Goal: Task Accomplishment & Management: Use online tool/utility

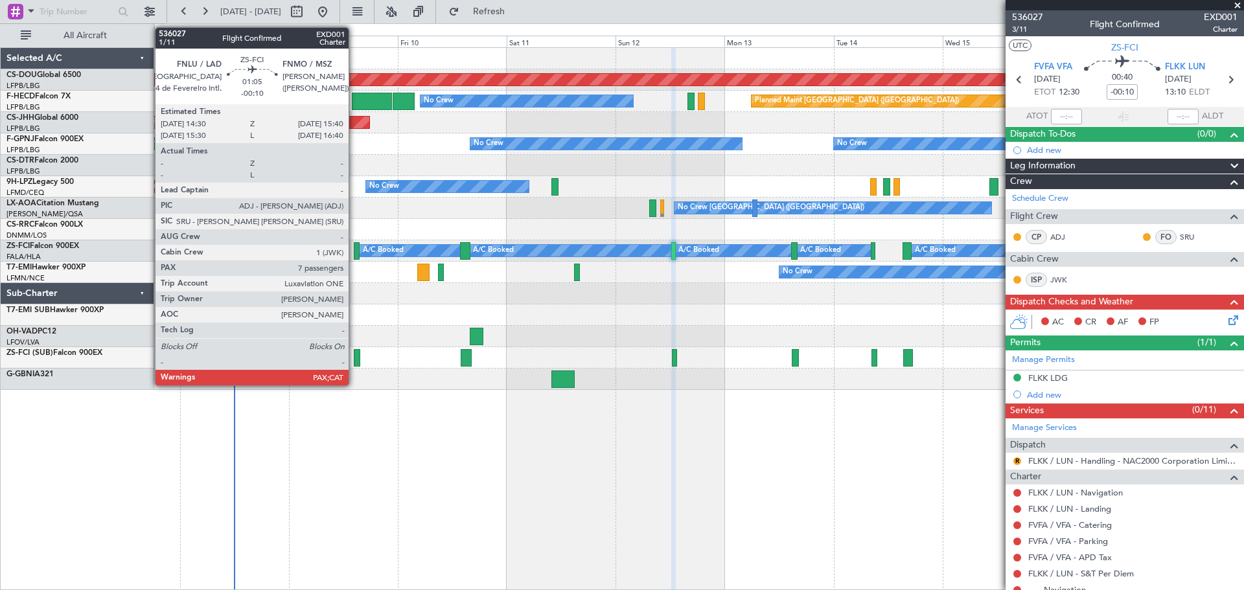
click at [354, 246] on div at bounding box center [357, 250] width 6 height 17
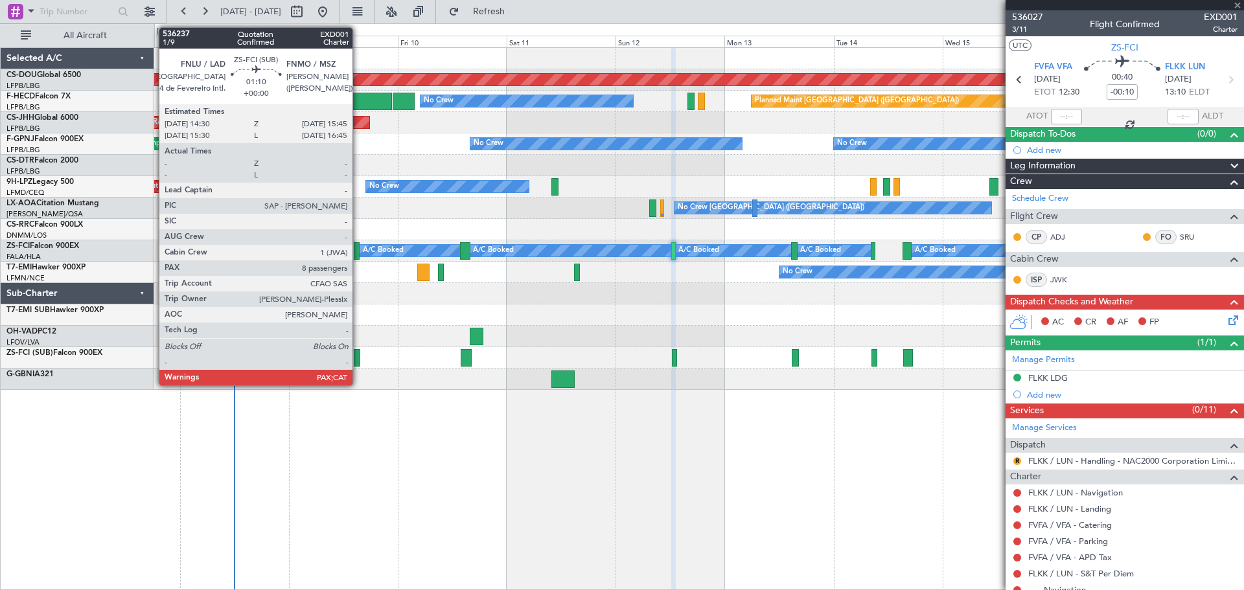
click at [358, 359] on div at bounding box center [357, 357] width 6 height 17
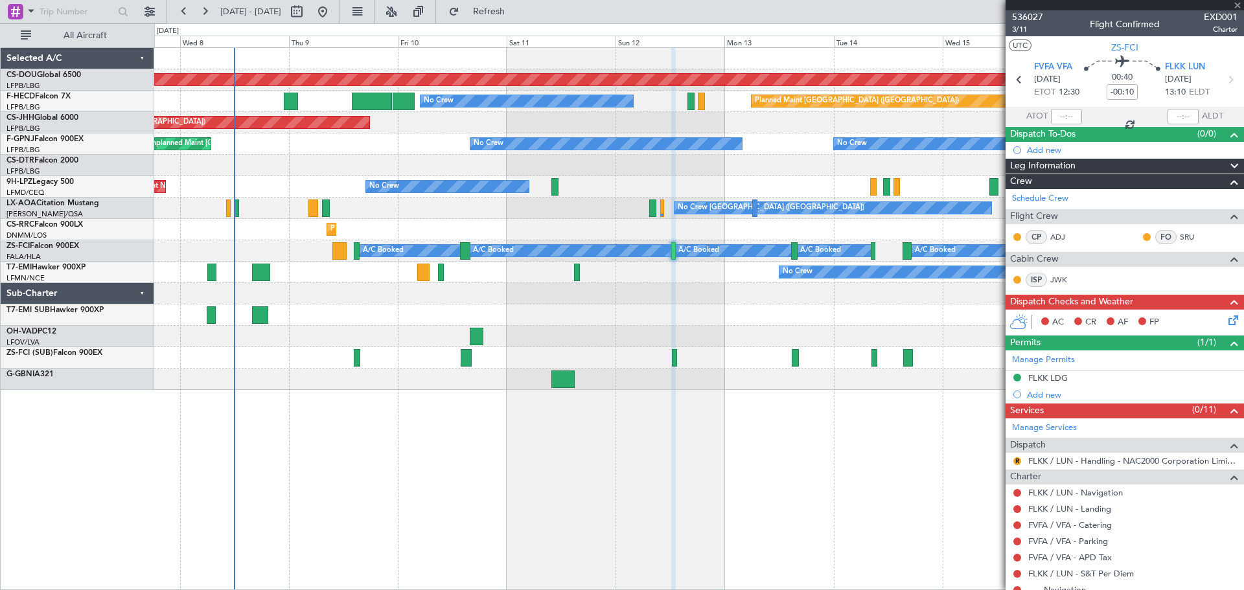
type input "8"
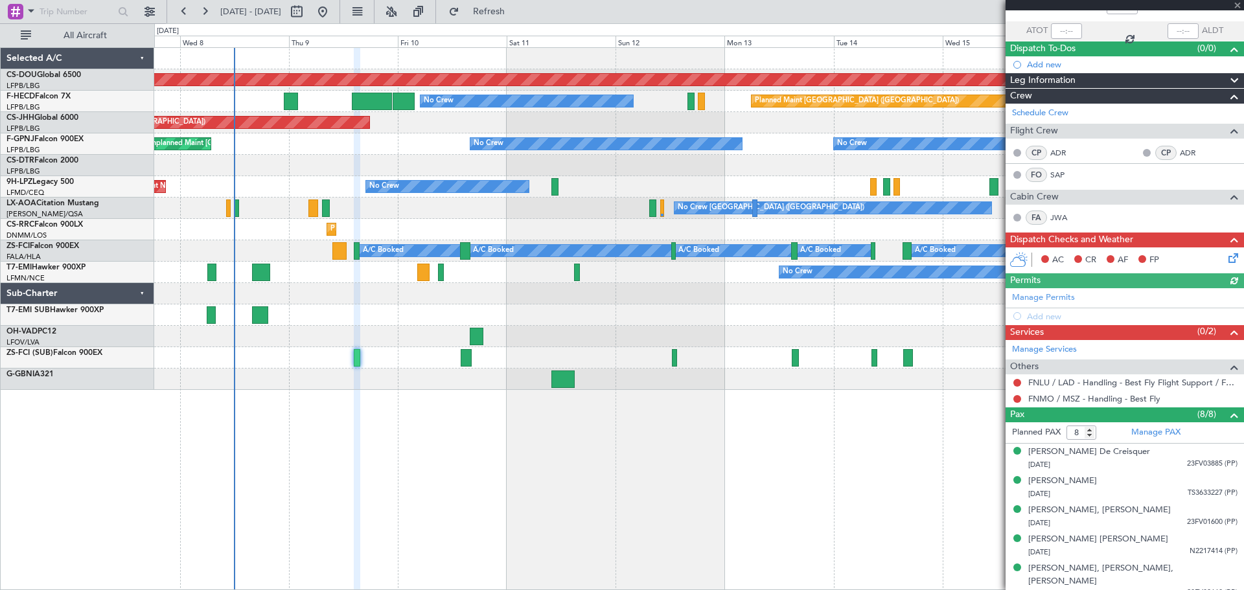
scroll to position [172, 0]
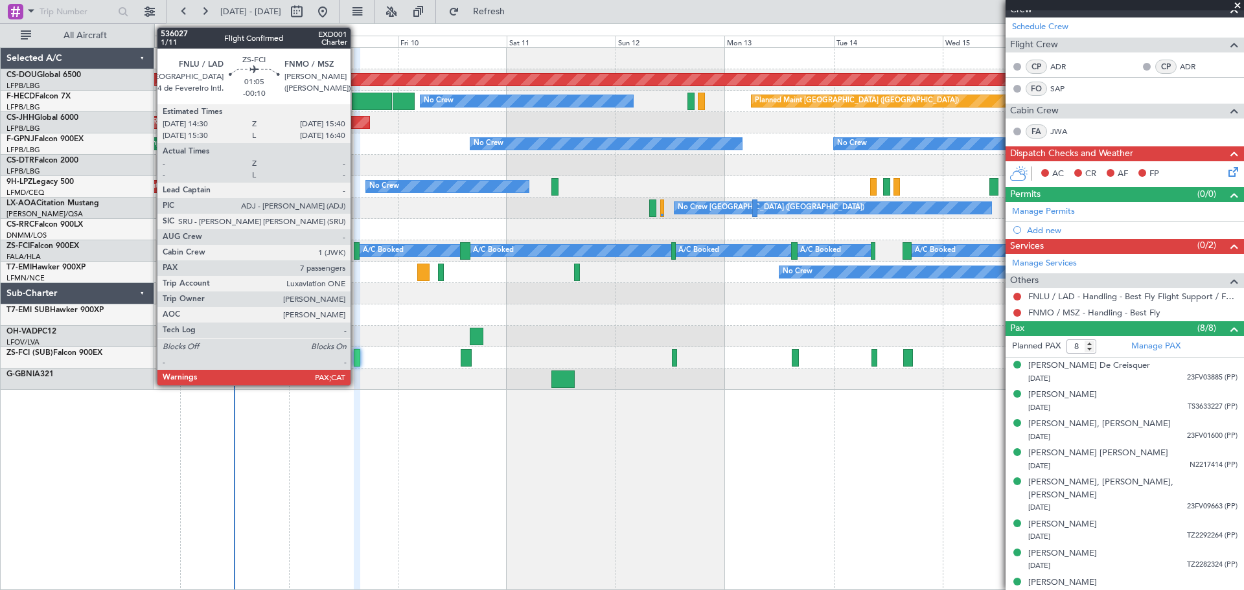
click at [356, 251] on div at bounding box center [357, 250] width 6 height 17
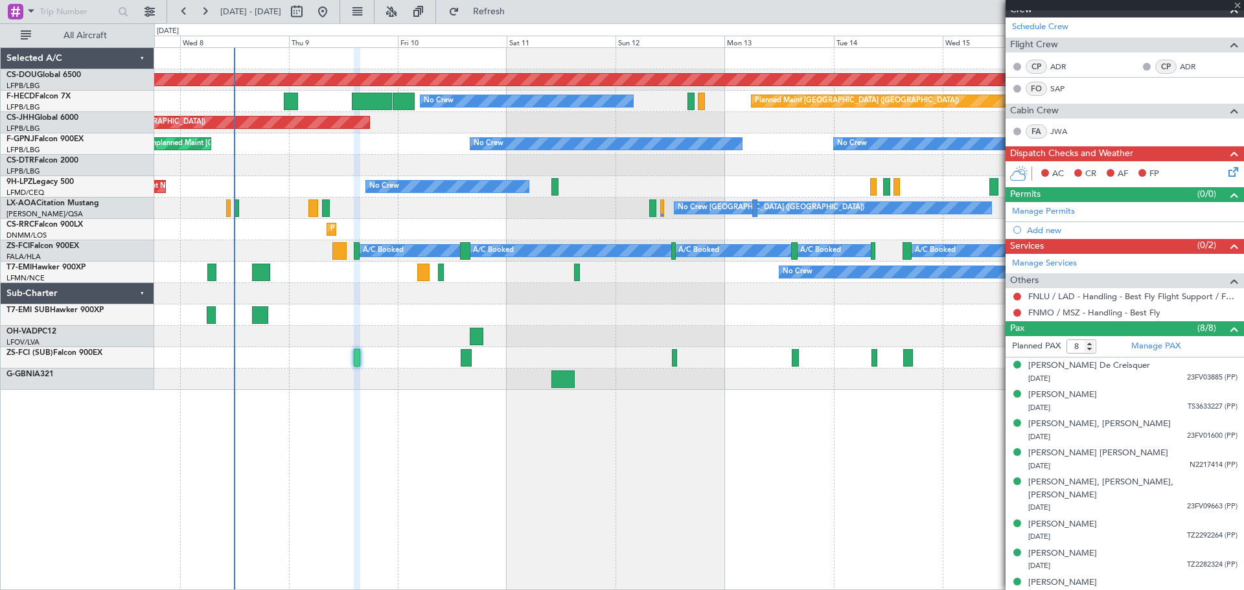
type input "-00:10"
type input "7"
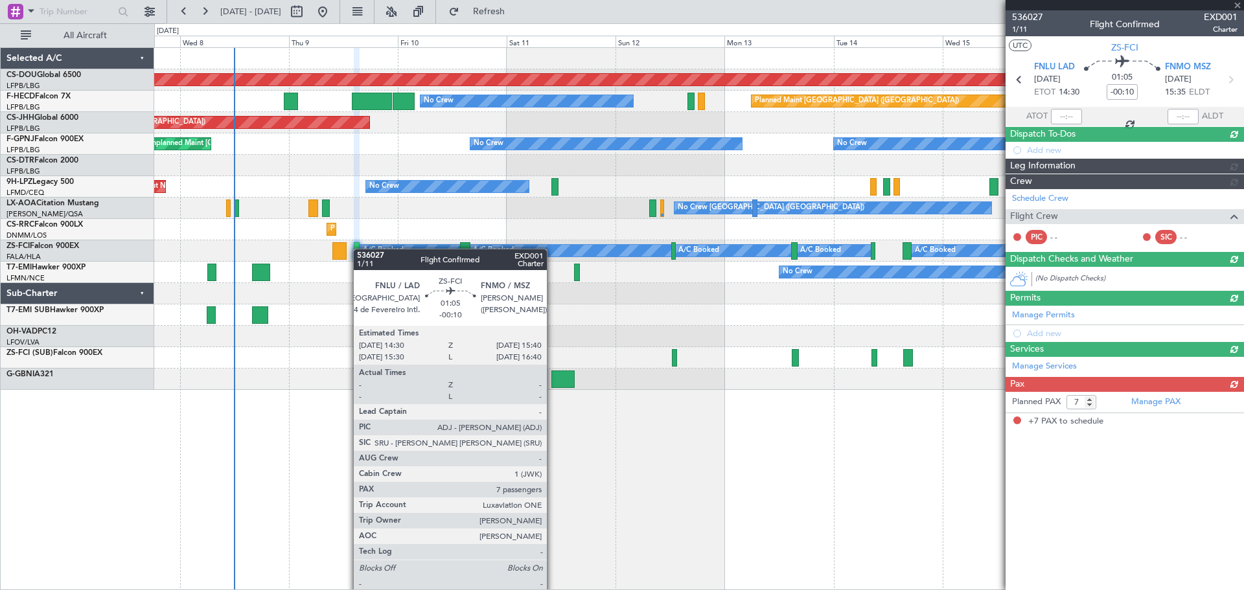
scroll to position [0, 0]
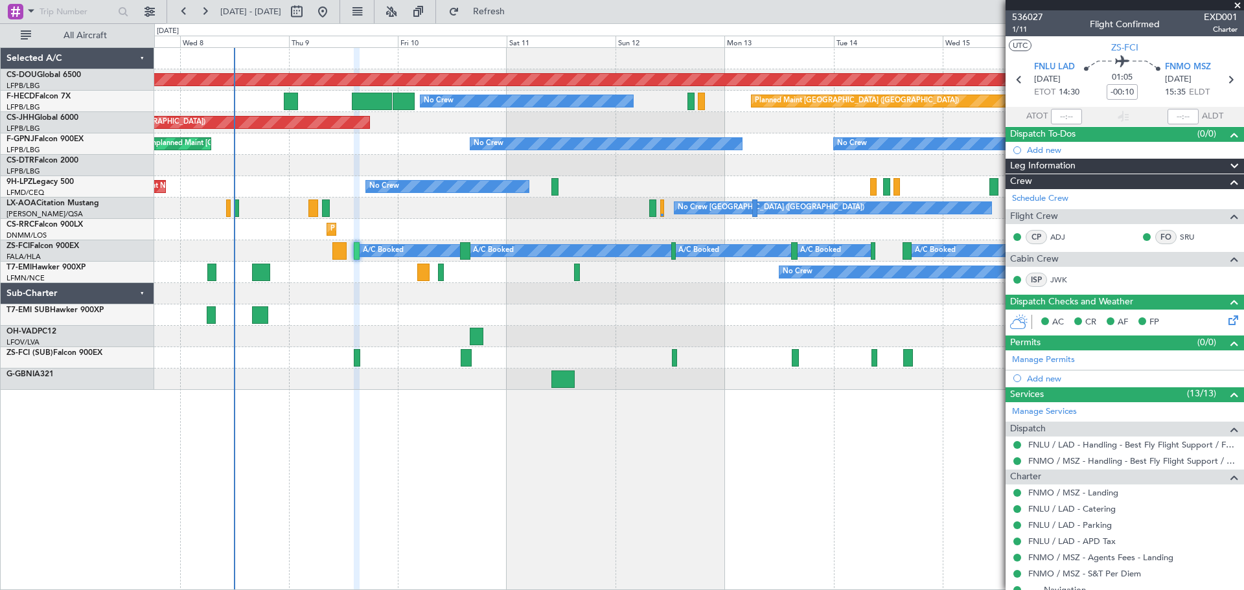
click at [356, 361] on div at bounding box center [357, 357] width 6 height 17
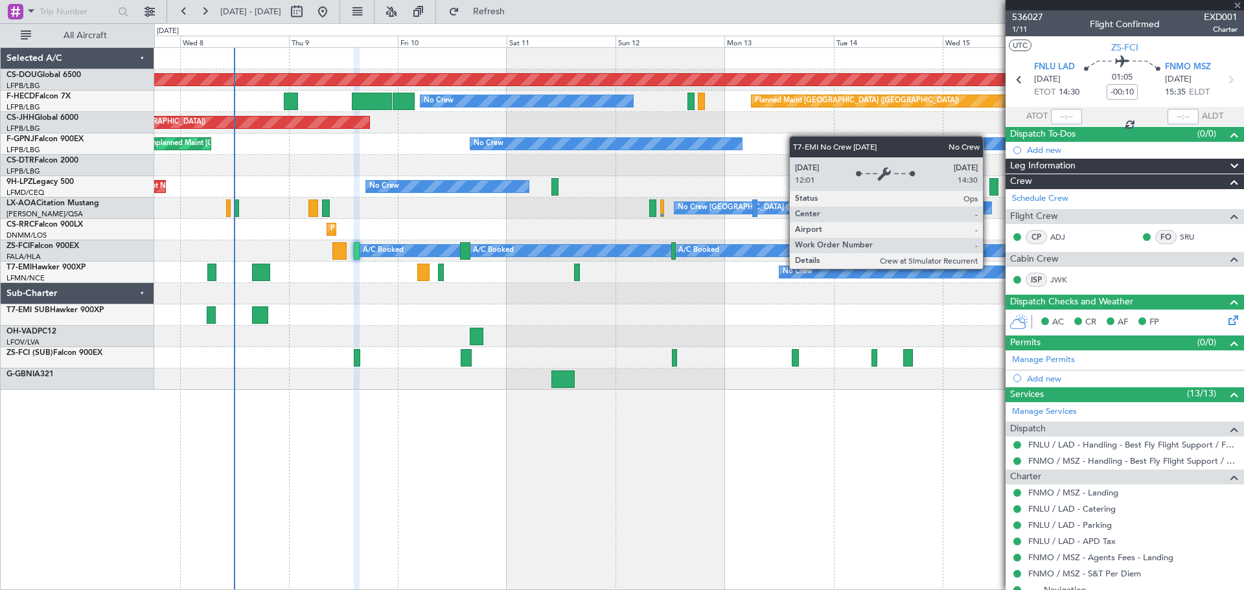
type input "8"
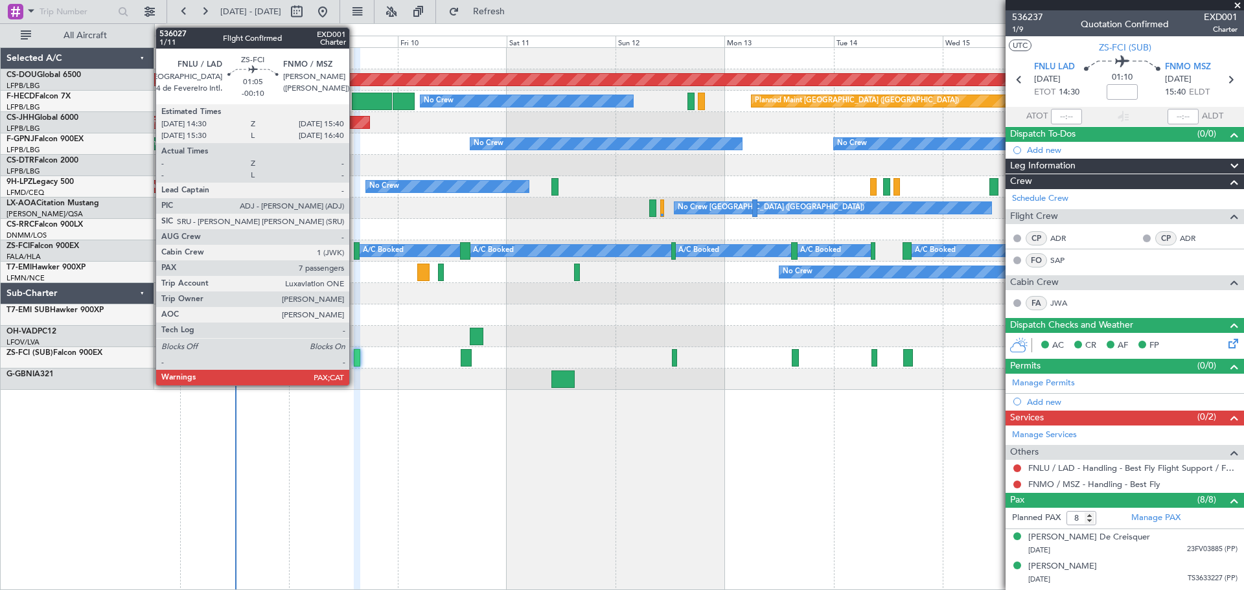
click at [355, 251] on div at bounding box center [357, 250] width 6 height 17
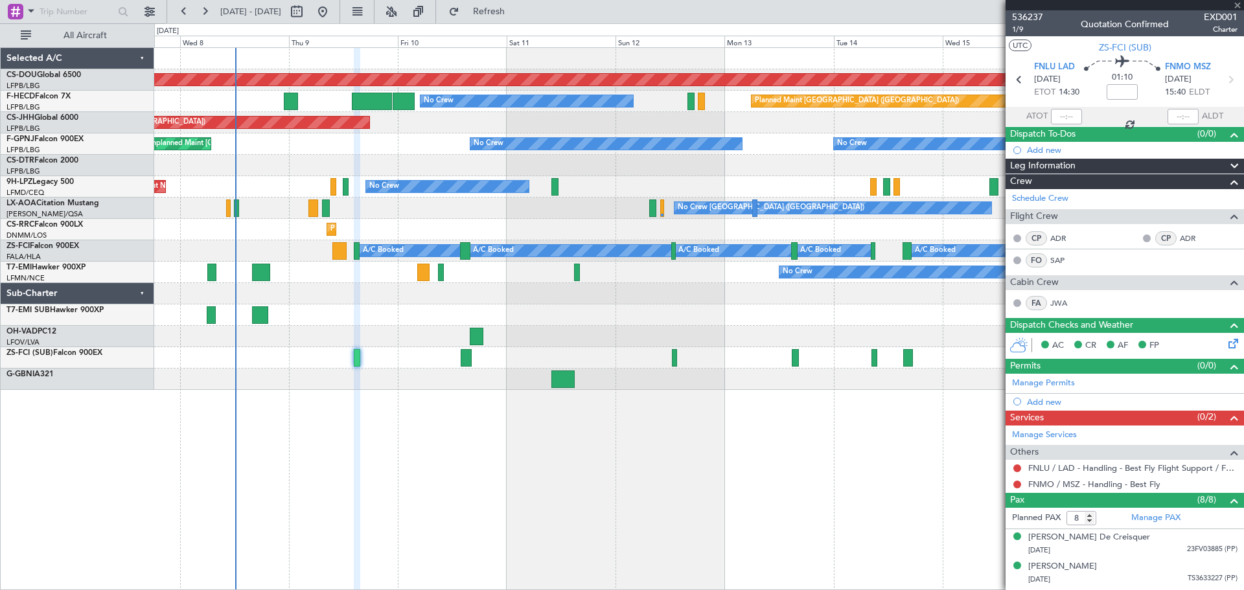
type input "-00:10"
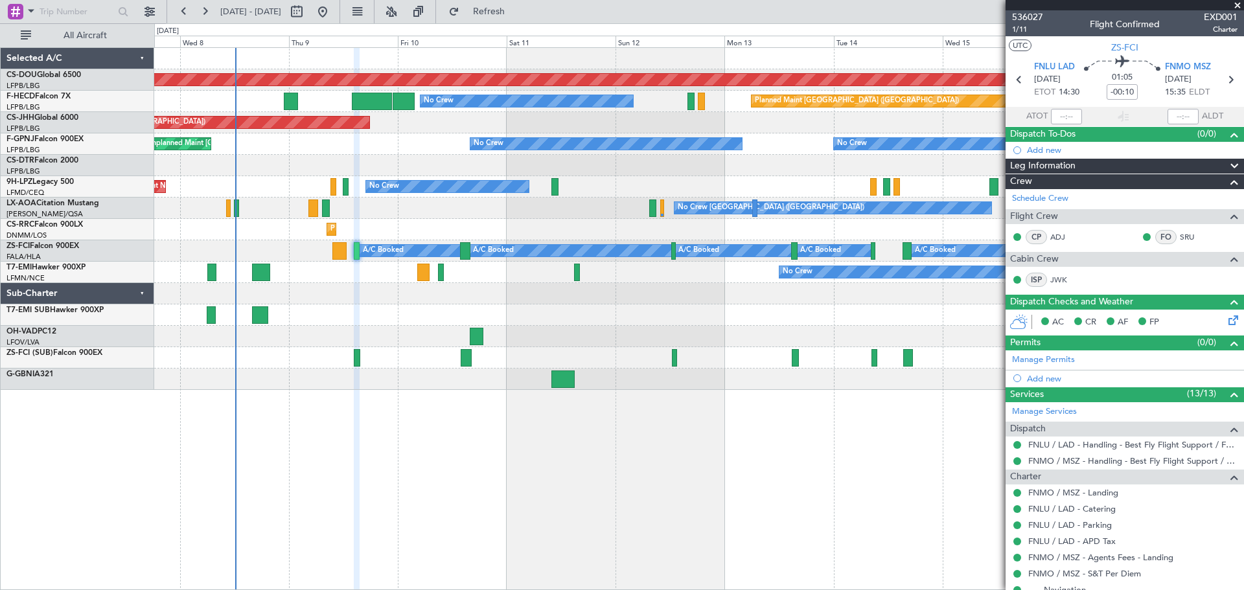
click at [1238, 6] on span at bounding box center [1237, 6] width 13 height 12
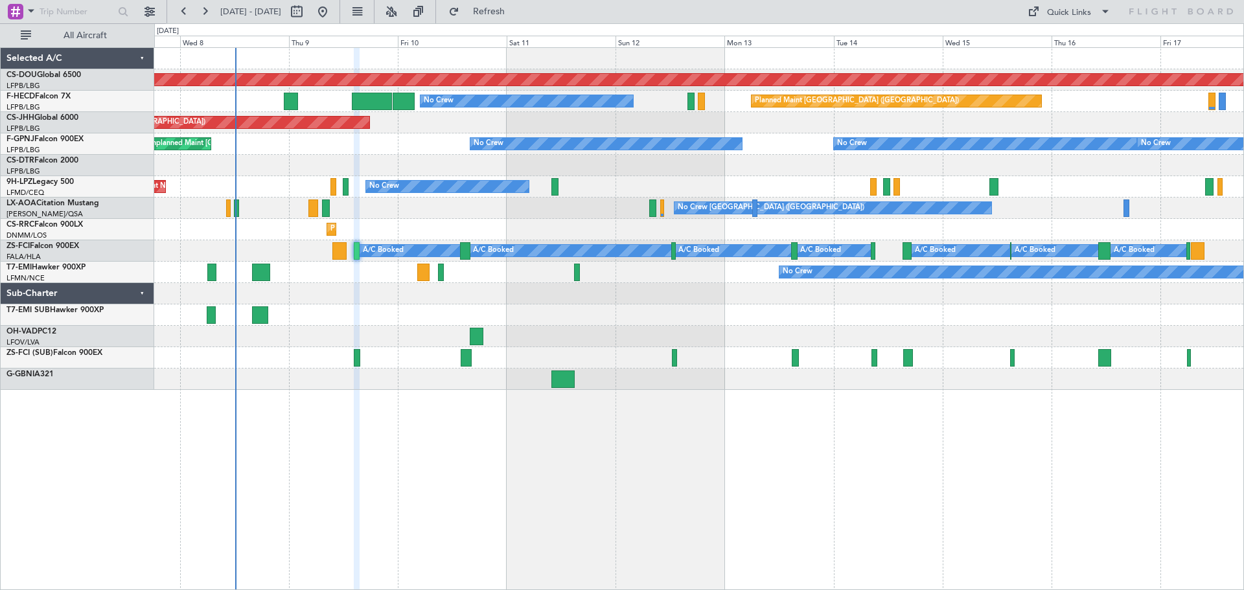
type input "0"
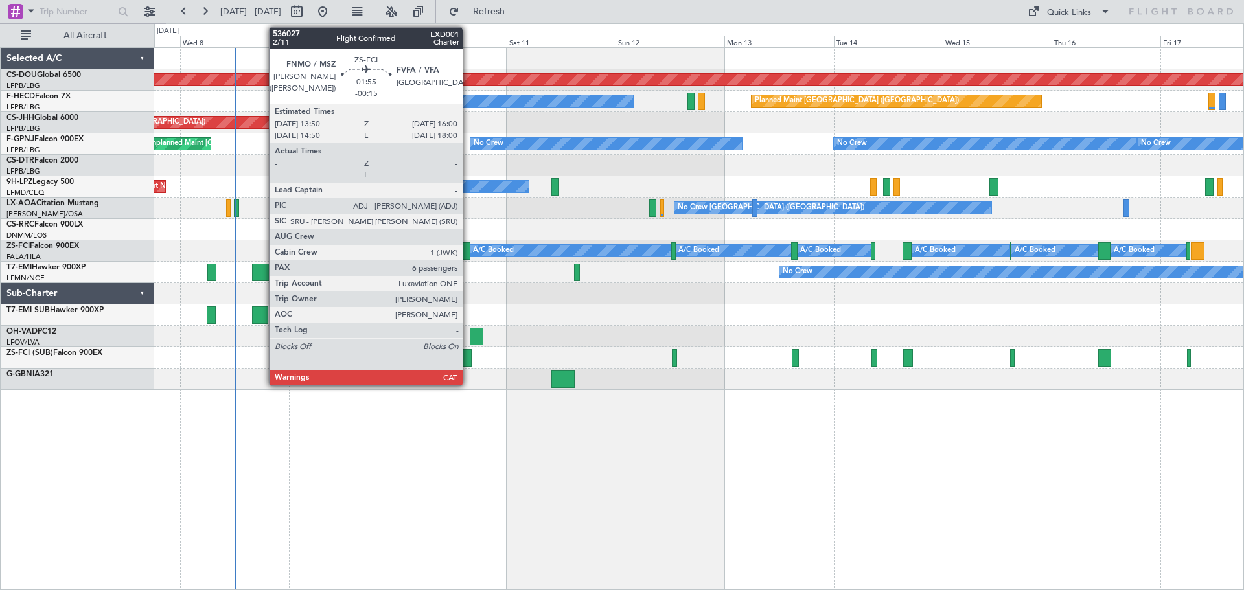
click at [466, 251] on div at bounding box center [465, 250] width 10 height 17
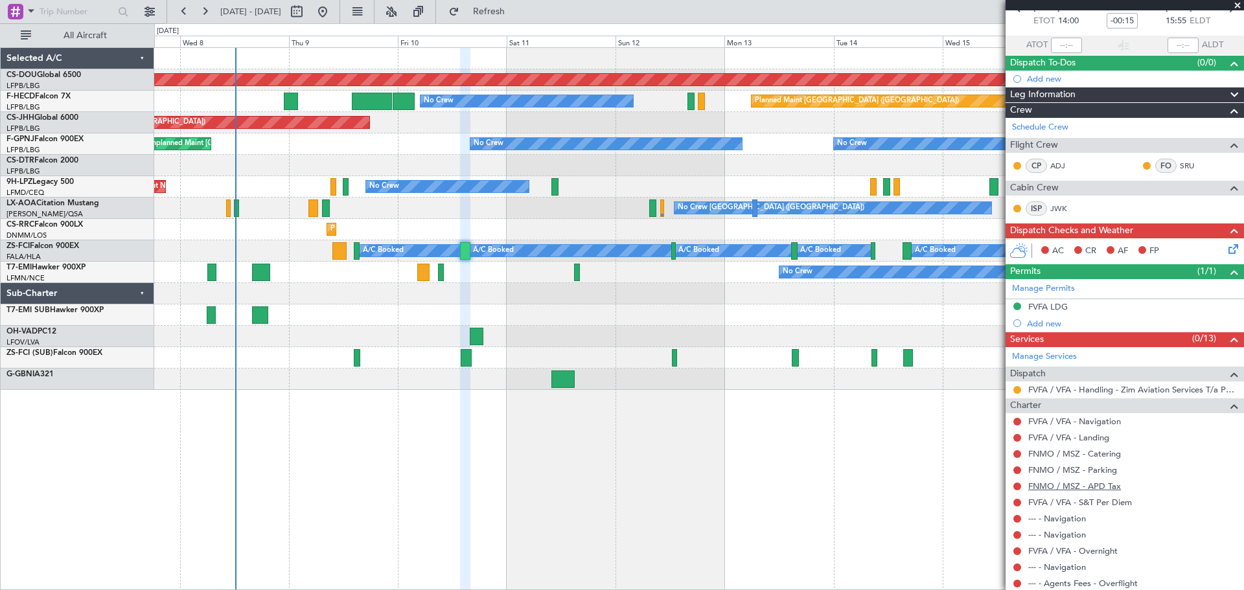
scroll to position [65, 0]
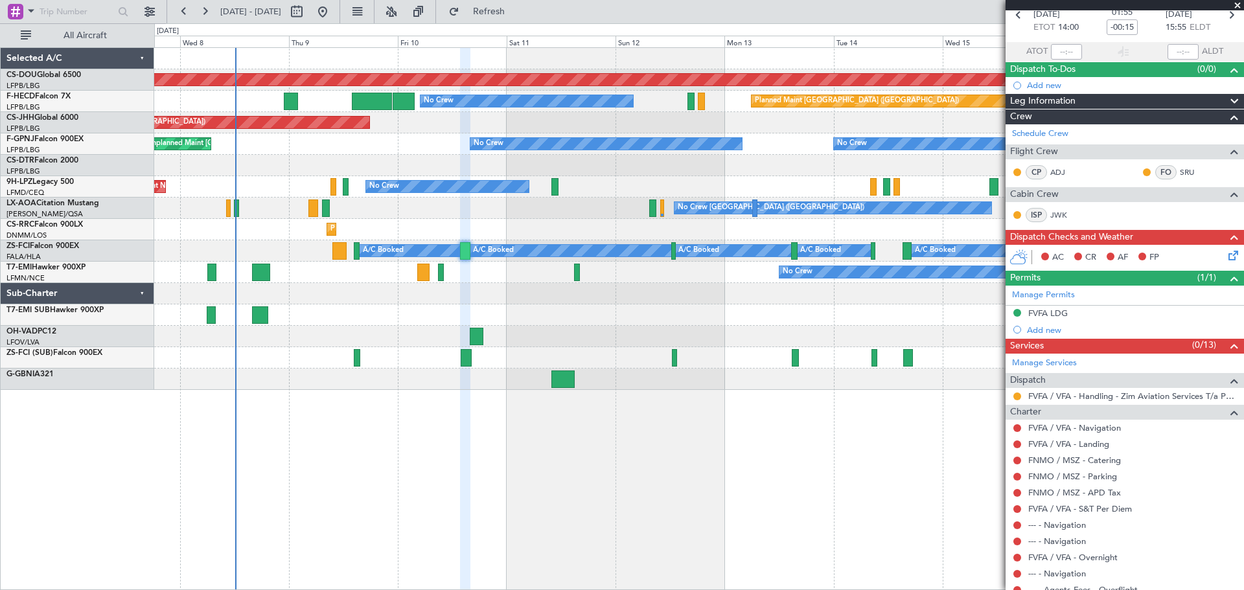
click at [1233, 6] on span at bounding box center [1237, 6] width 13 height 12
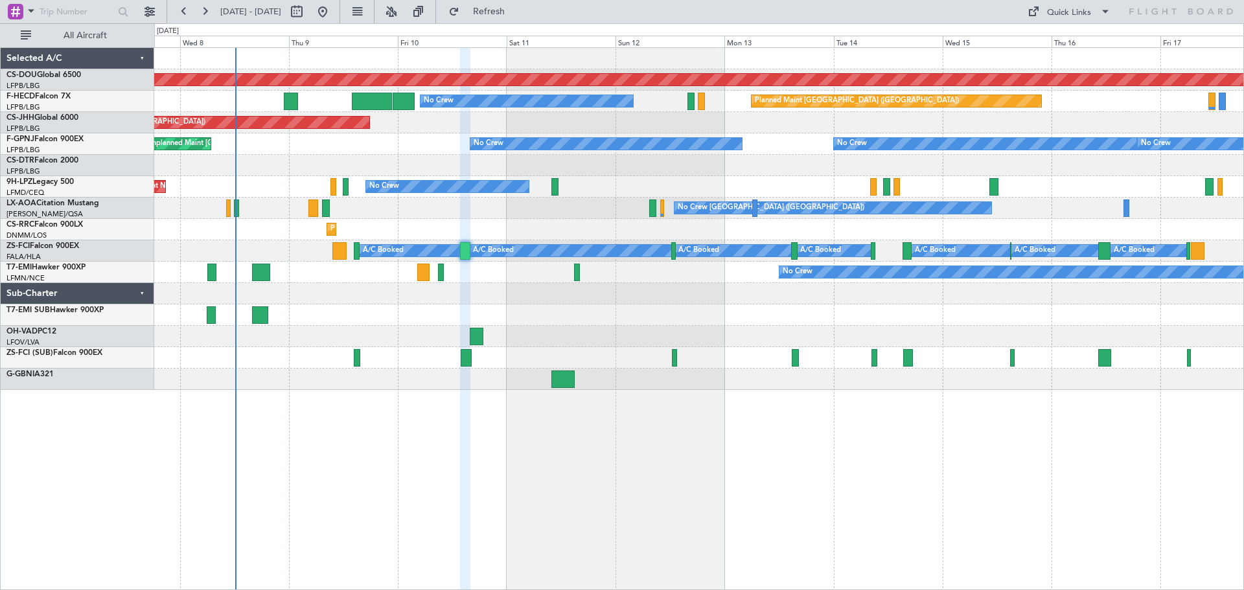
type input "0"
